Goal: Task Accomplishment & Management: Manage account settings

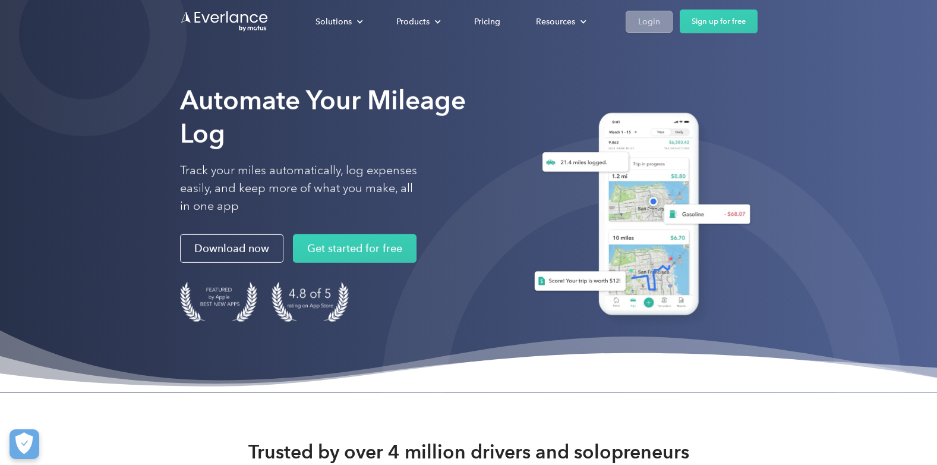
click at [640, 23] on div "Login" at bounding box center [649, 21] width 22 height 15
click at [633, 18] on link "Login" at bounding box center [649, 22] width 47 height 22
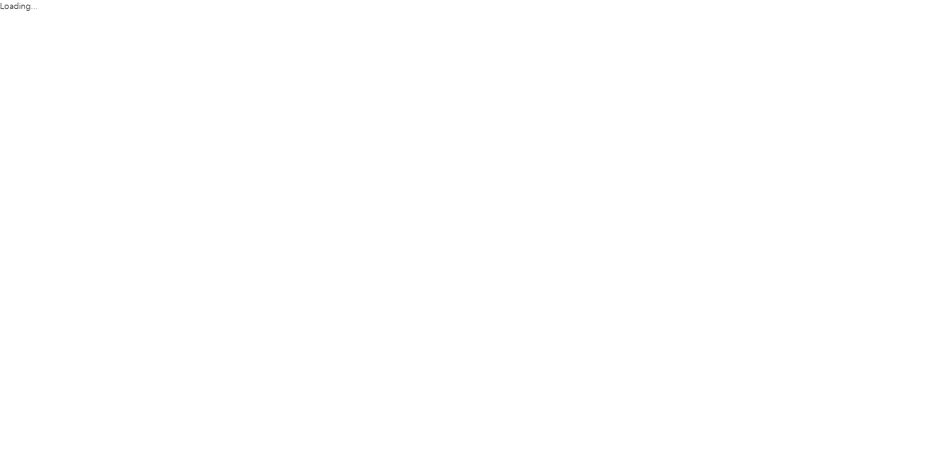
click at [724, 387] on html "Loading..." at bounding box center [467, 232] width 934 height 465
click at [746, 417] on html "Loading..." at bounding box center [467, 232] width 934 height 465
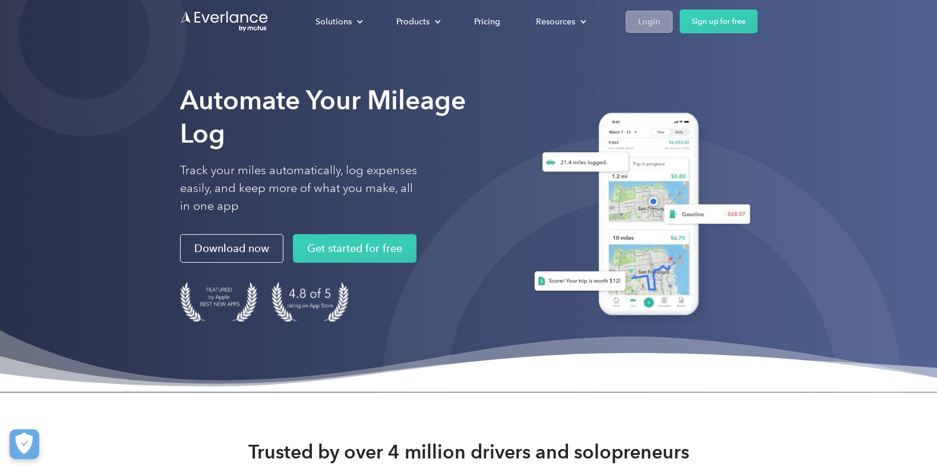
click at [654, 15] on div "Login" at bounding box center [649, 21] width 22 height 15
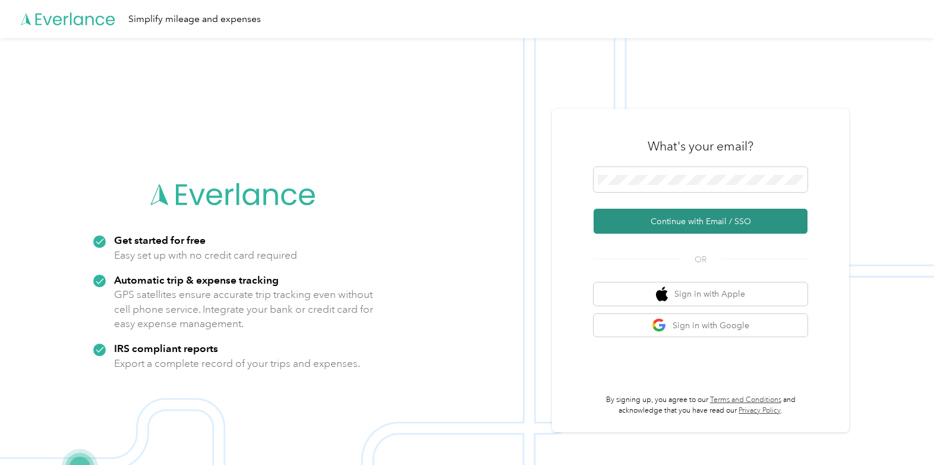
click at [665, 216] on button "Continue with Email / SSO" at bounding box center [701, 221] width 214 height 25
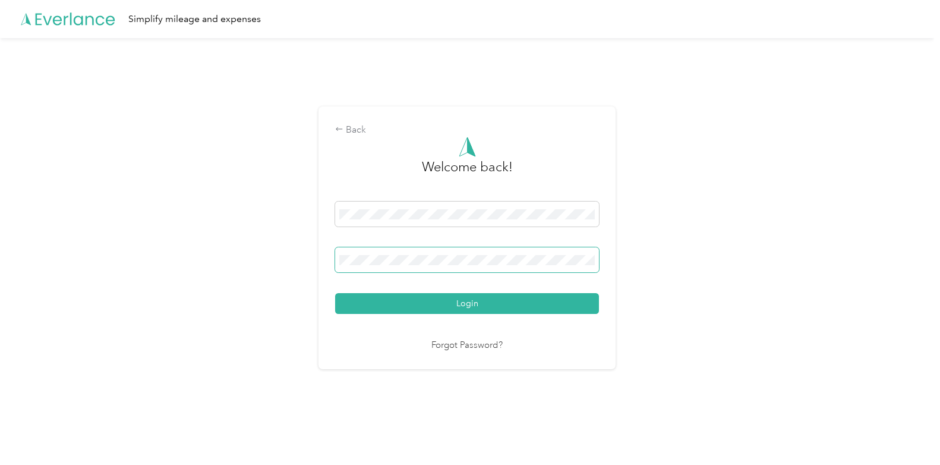
click at [487, 248] on span at bounding box center [467, 259] width 264 height 25
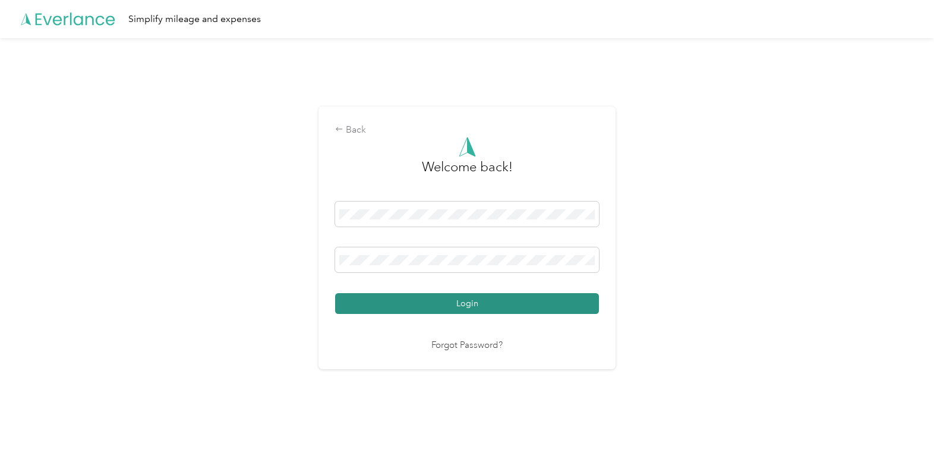
click at [494, 307] on button "Login" at bounding box center [467, 303] width 264 height 21
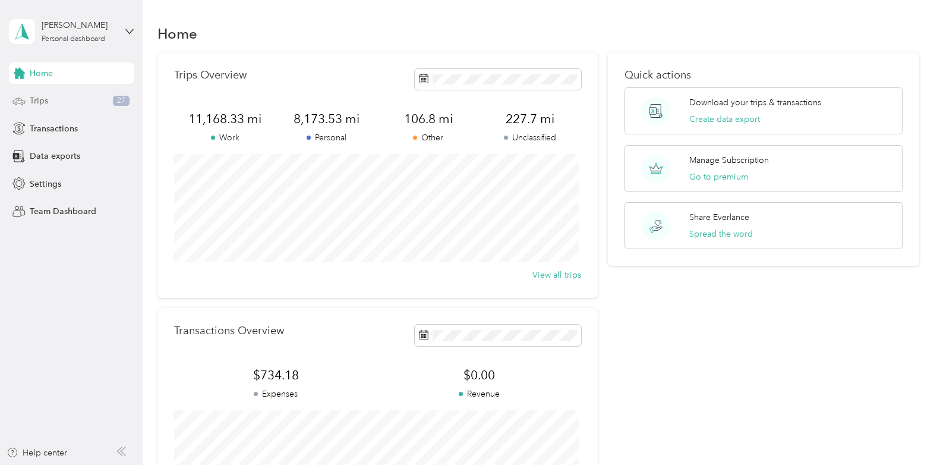
click at [55, 103] on div "Trips 27" at bounding box center [71, 100] width 125 height 21
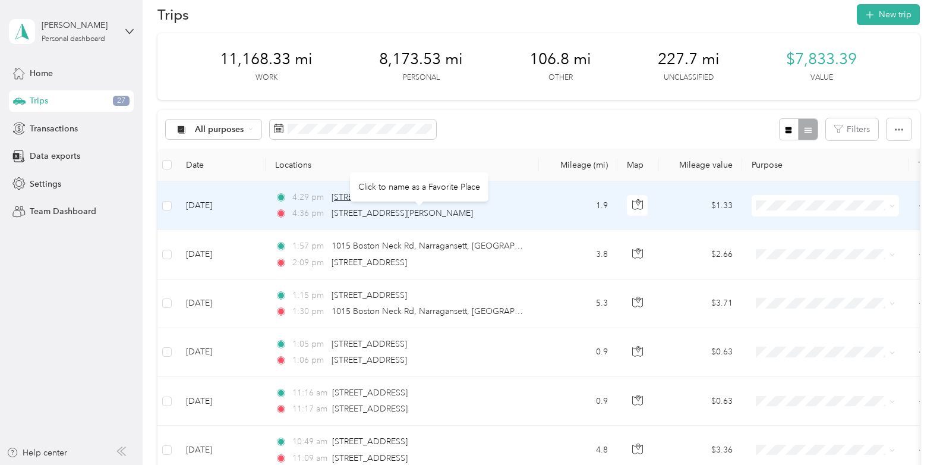
scroll to position [20, 0]
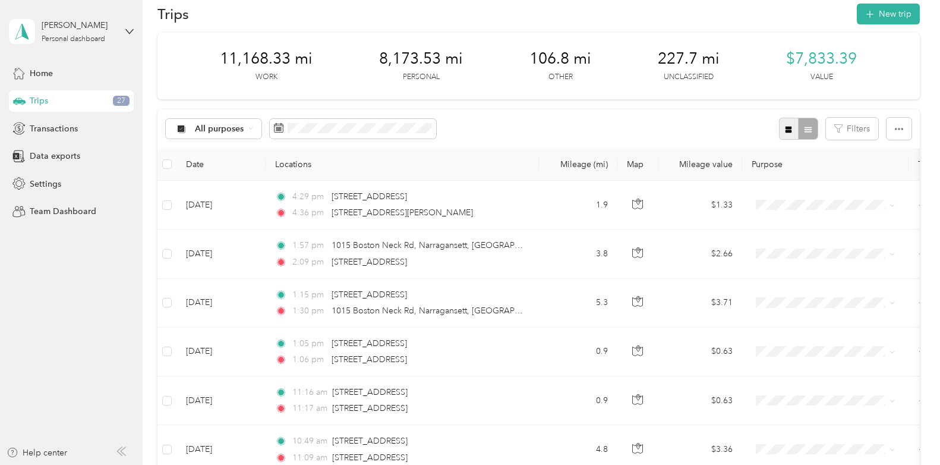
click at [789, 131] on icon "button" at bounding box center [789, 129] width 7 height 7
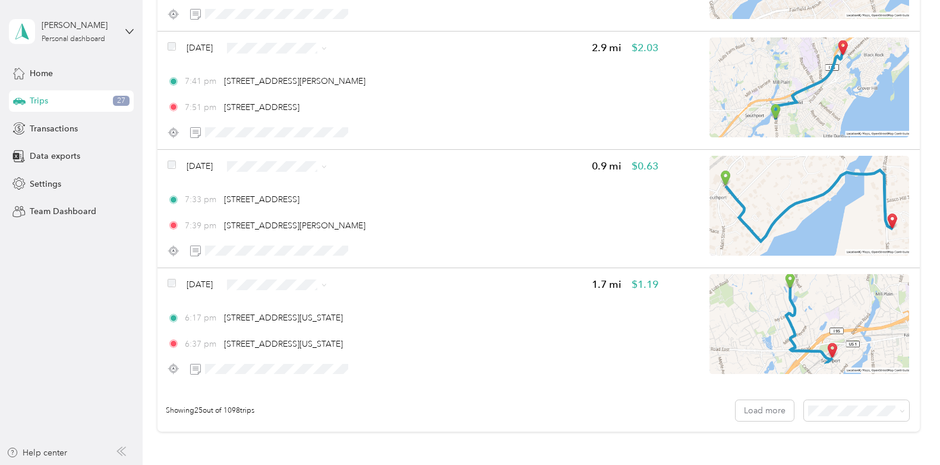
scroll to position [2868, 0]
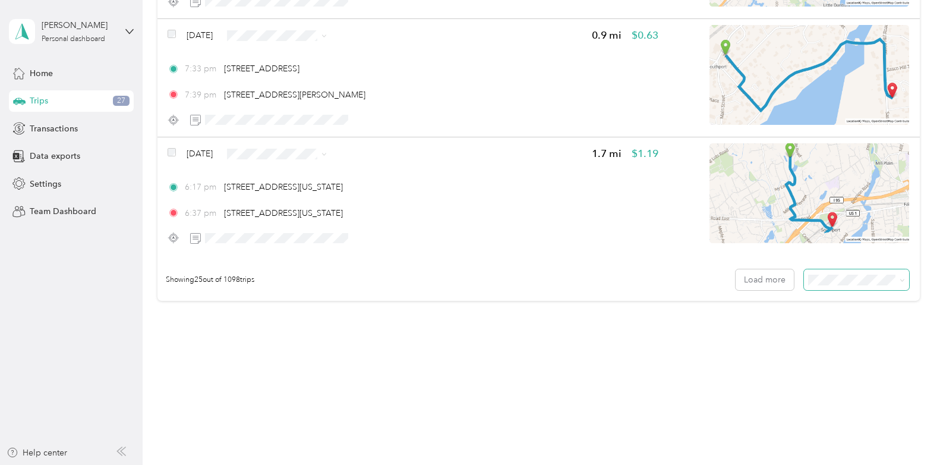
click at [900, 282] on icon at bounding box center [902, 279] width 5 height 5
click at [850, 326] on ol "25 per load 50 per load 100 per load" at bounding box center [853, 317] width 105 height 62
click at [900, 280] on icon at bounding box center [902, 280] width 4 height 2
click at [854, 317] on div "50 per load" at bounding box center [853, 317] width 89 height 12
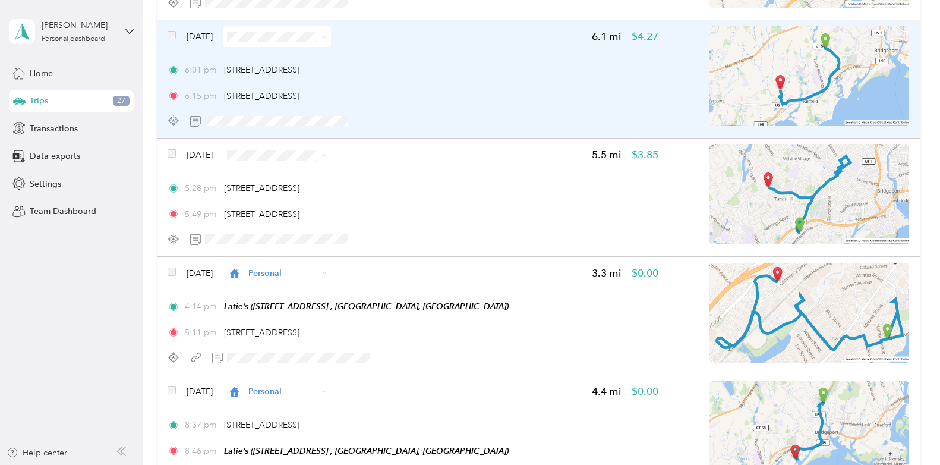
scroll to position [3098, 0]
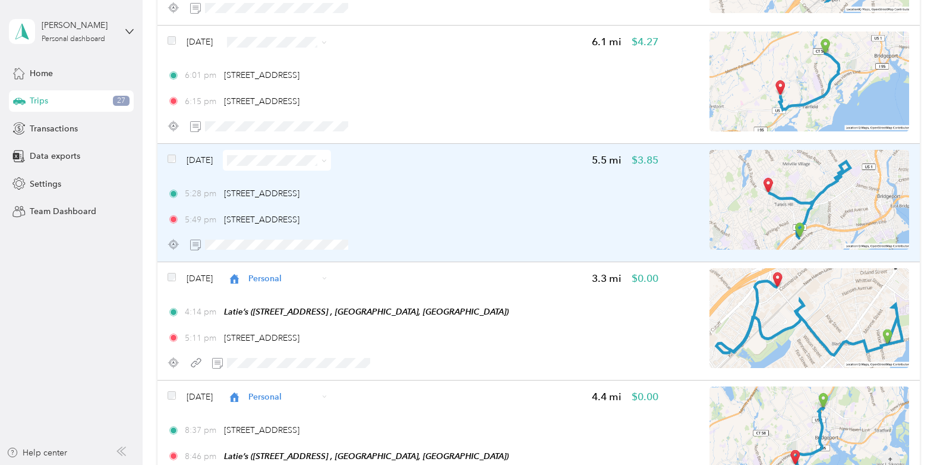
click at [756, 187] on img at bounding box center [809, 200] width 200 height 100
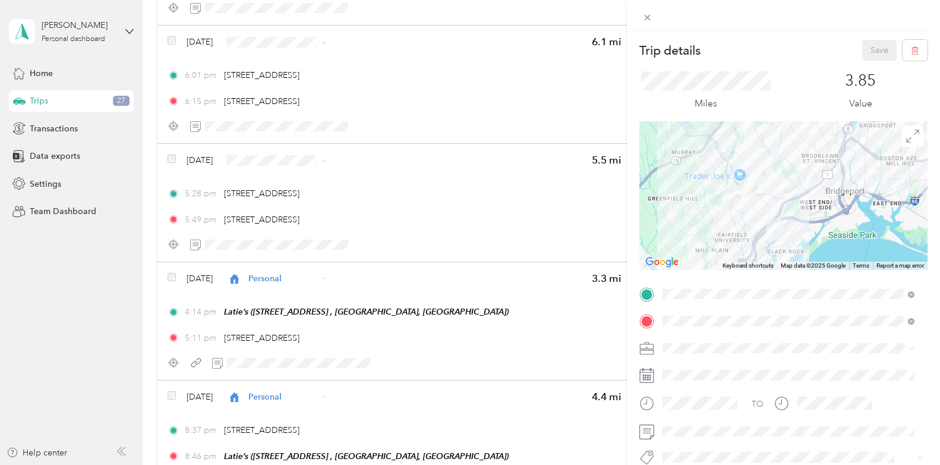
click at [683, 269] on ol "Work Personal Doordash Lyft Uber Grubhub Trucking Other Charity Medical Moving …" at bounding box center [788, 247] width 260 height 166
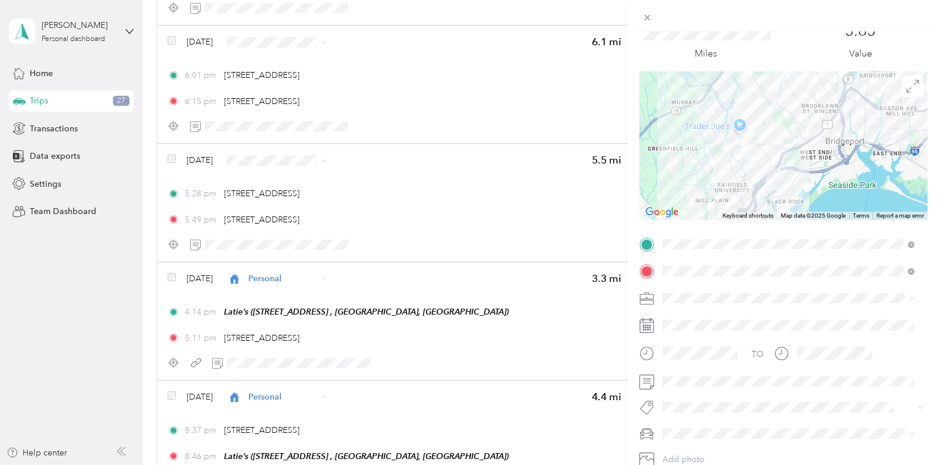
scroll to position [58, 0]
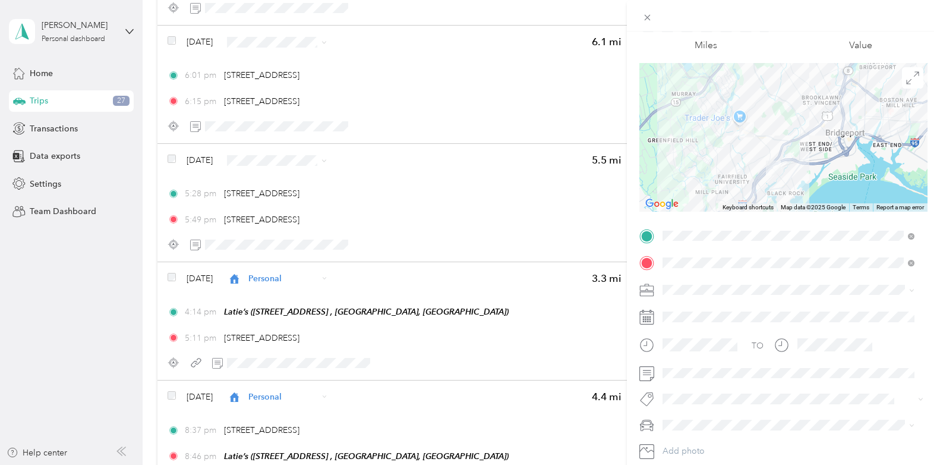
click at [791, 340] on button "Add tag 9.03" at bounding box center [788, 342] width 64 height 21
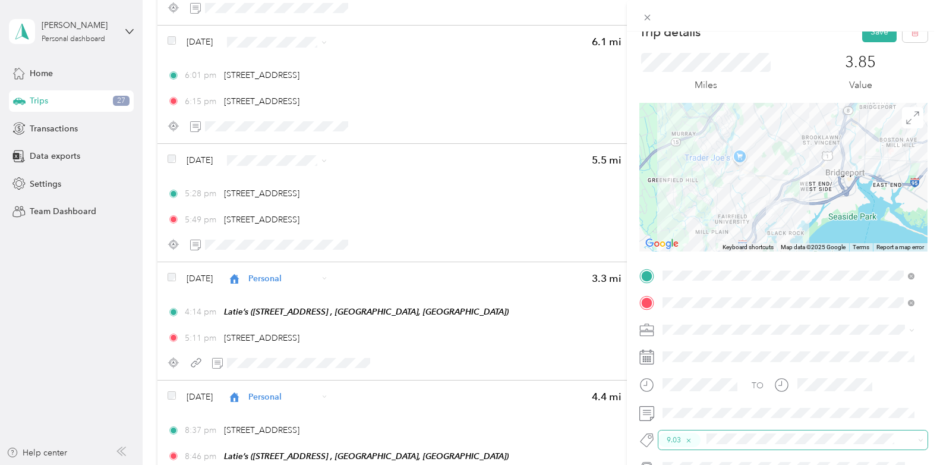
scroll to position [0, 0]
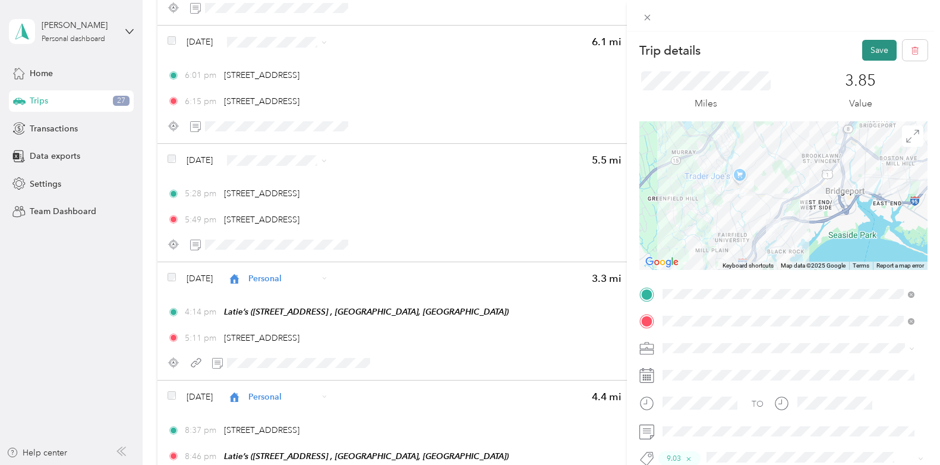
click at [879, 56] on button "Save" at bounding box center [879, 50] width 34 height 21
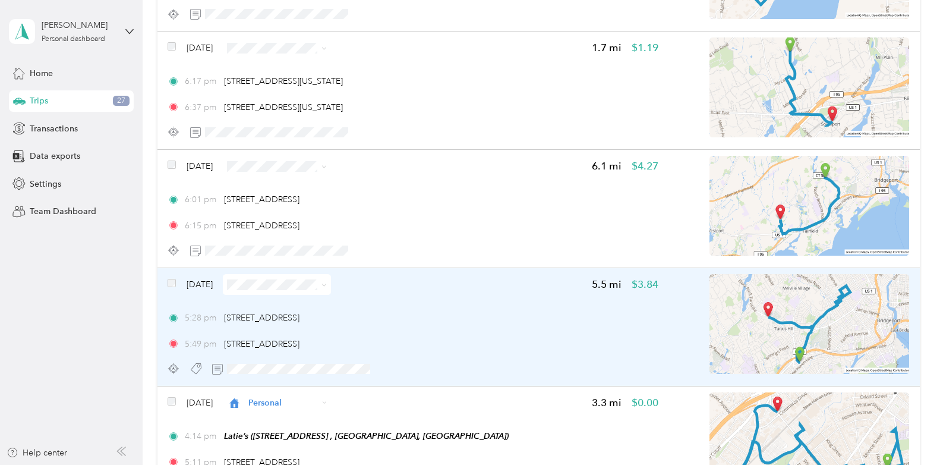
scroll to position [2973, 0]
